Goal: Obtain resource: Download file/media

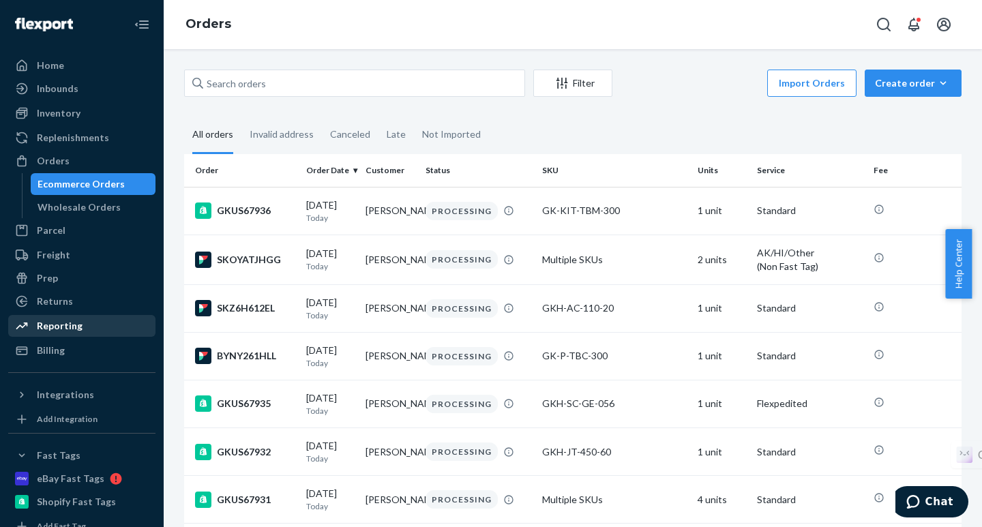
click at [82, 323] on div "Reporting" at bounding box center [82, 325] width 145 height 19
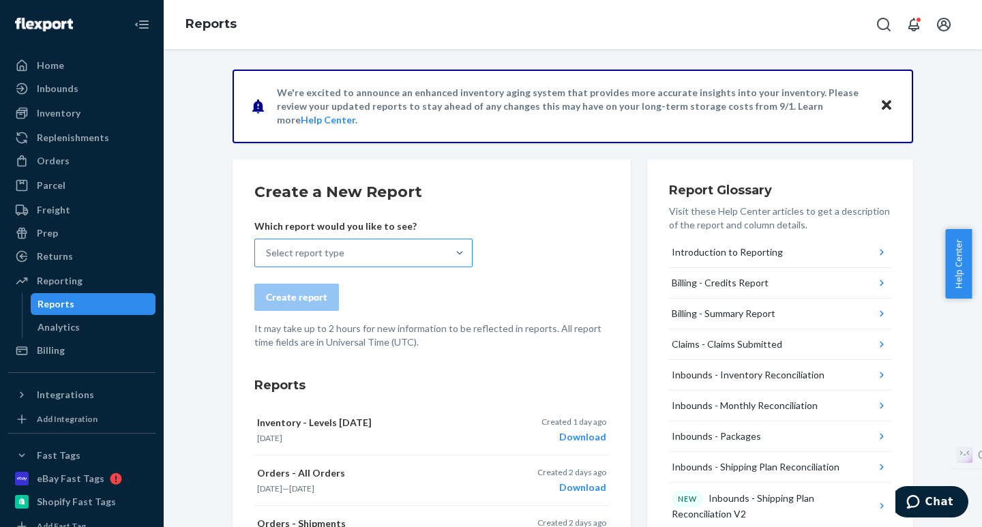
click at [322, 248] on div "Select report type" at bounding box center [305, 253] width 78 height 14
click at [267, 248] on input "Select report type" at bounding box center [266, 253] width 1 height 14
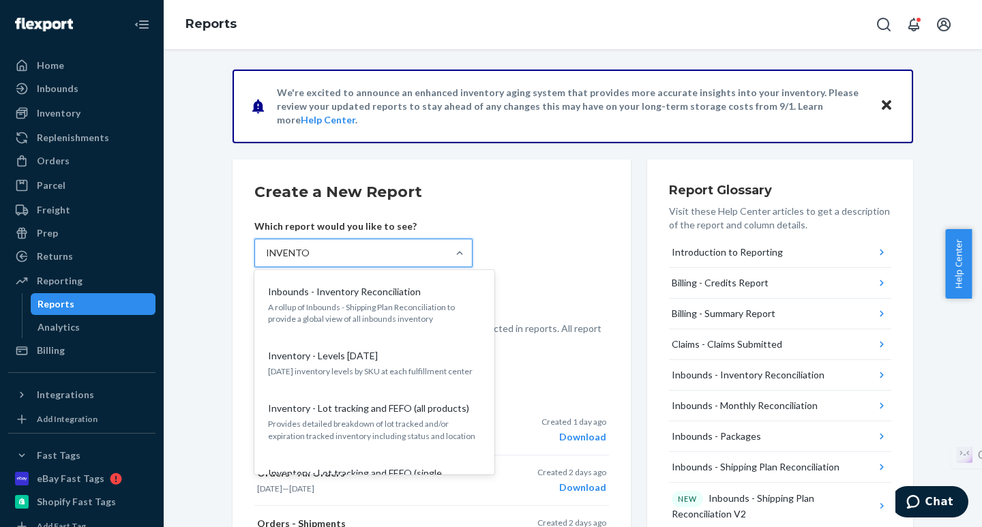
type input "INVENTORY"
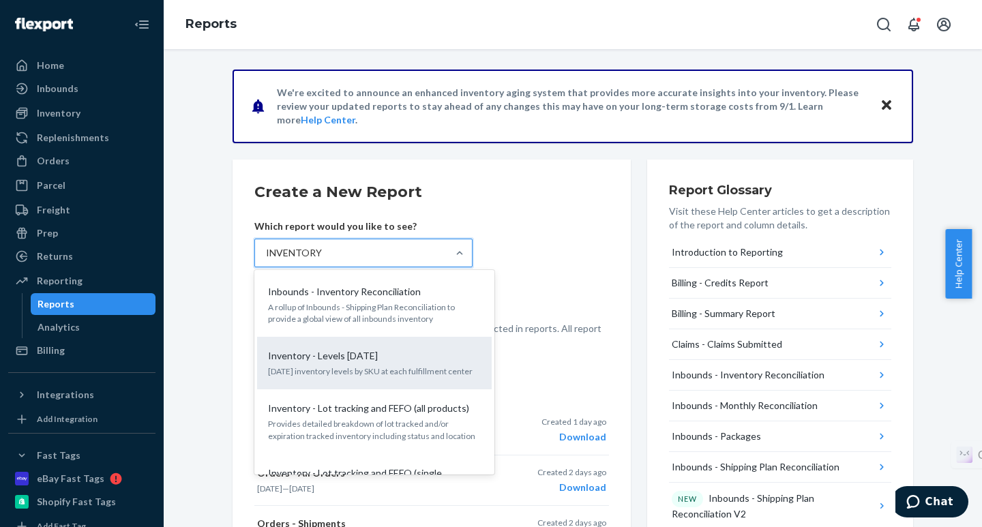
click at [339, 353] on p "Inventory - Levels [DATE]" at bounding box center [323, 356] width 110 height 14
click at [322, 260] on input "INVENTORY" at bounding box center [294, 253] width 56 height 14
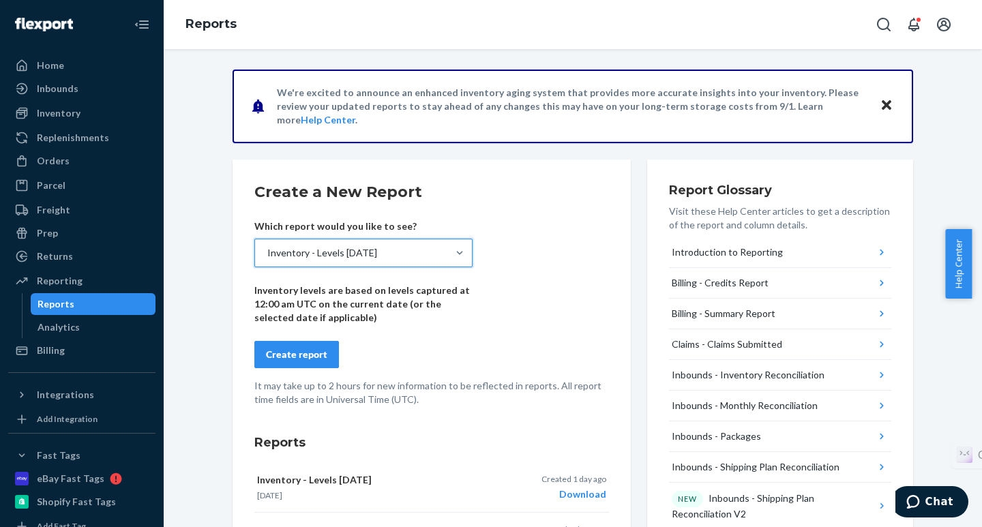
click at [277, 351] on div "Create report" at bounding box center [296, 355] width 61 height 14
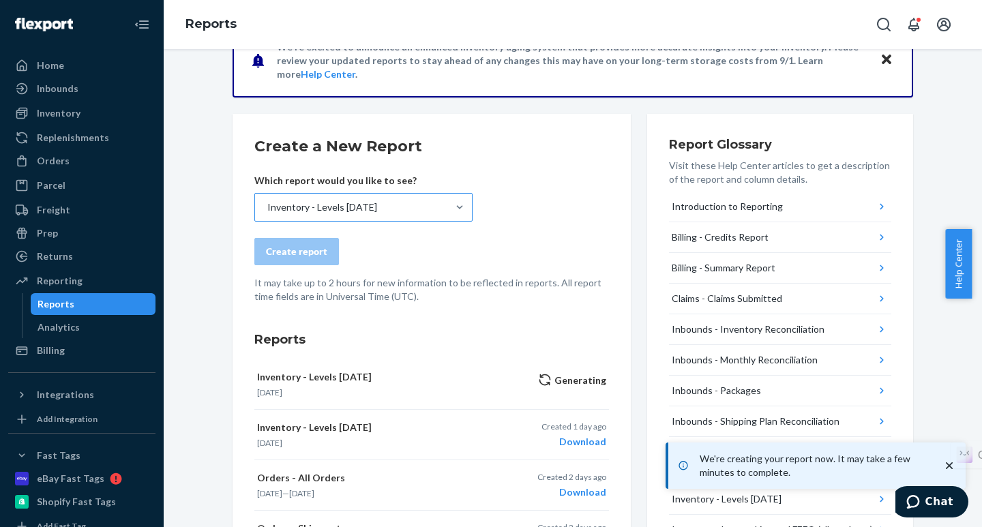
scroll to position [136, 0]
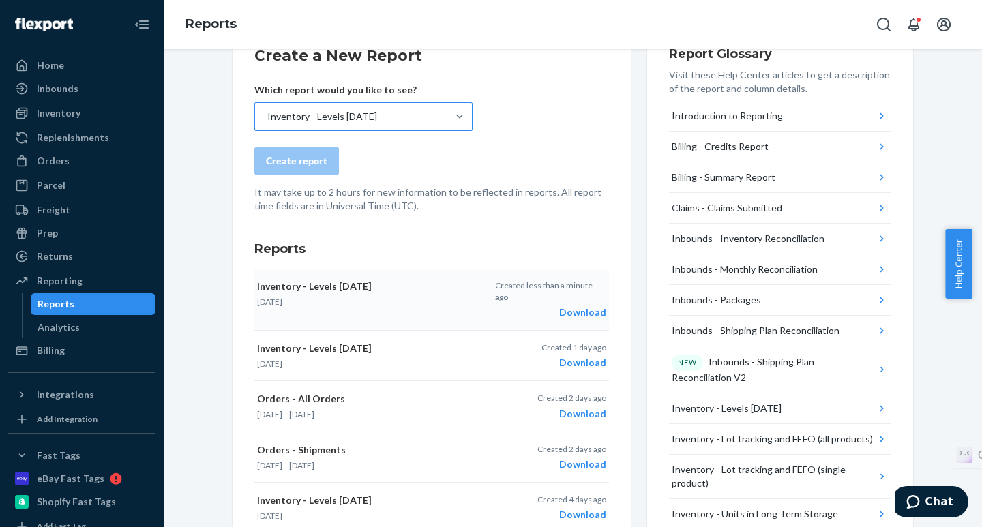
click at [583, 306] on div "Download" at bounding box center [550, 313] width 111 height 14
